Goal: Transaction & Acquisition: Purchase product/service

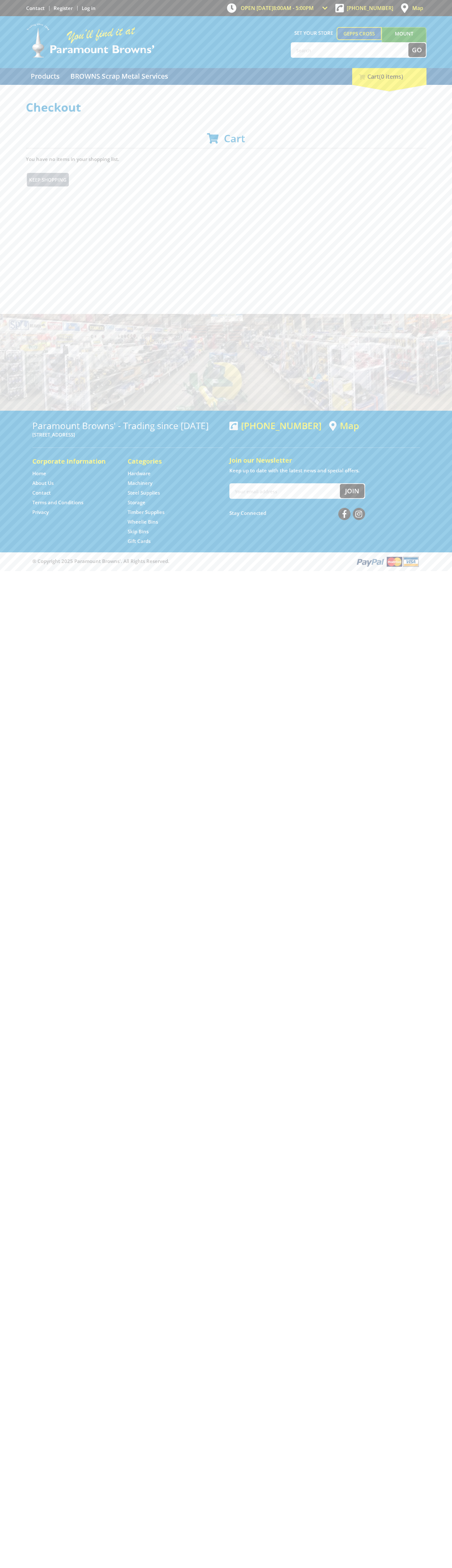
click at [449, 19] on div "Gepps Cross Open today 8:00am - 5:00pm Gepps Cross 99 Cavan Rd, Gepps Cross 509…" at bounding box center [226, 51] width 452 height 69
click at [420, 488] on div "Corporate Information Home About Us Contact Terms and Conditions Privacy Catego…" at bounding box center [225, 503] width 400 height 98
click at [405, 571] on html "Skip to Content Skip to Navigation OPEN TODAY 8:00am - 5:00pm Trading Hours Har…" at bounding box center [226, 285] width 452 height 571
click at [20, 235] on div "Select your Delivery Method Personal Pick up Available in 5 days Courier Pick u…" at bounding box center [226, 198] width 452 height 194
